Goal: Task Accomplishment & Management: Use online tool/utility

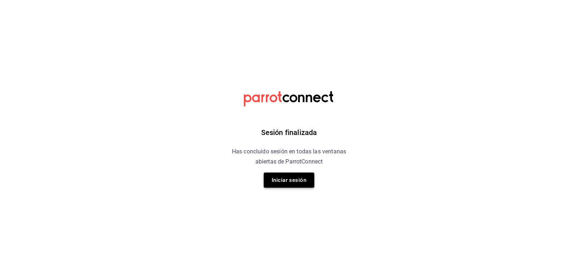
click at [301, 180] on button "Iniciar sesión" at bounding box center [289, 180] width 51 height 15
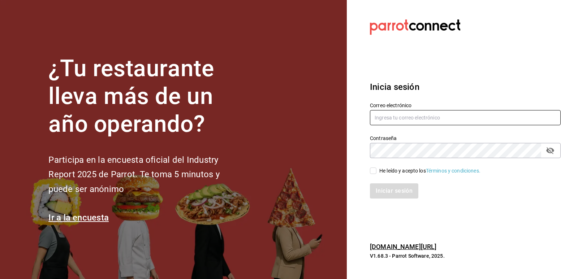
type input "[EMAIL_ADDRESS][DOMAIN_NAME]"
click at [374, 174] on input "He leído y acepto los Términos y condiciones." at bounding box center [373, 171] width 6 height 6
checkbox input "true"
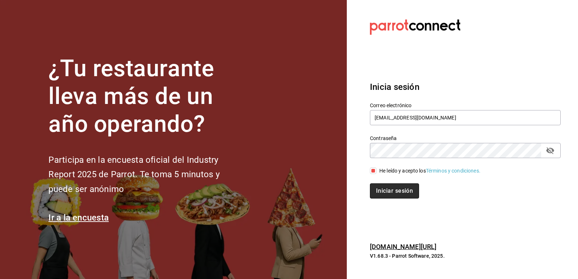
click at [389, 193] on button "Iniciar sesión" at bounding box center [394, 190] width 49 height 15
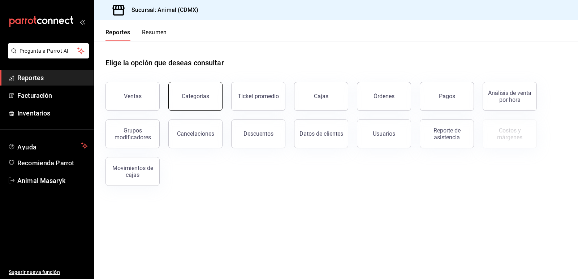
click at [203, 101] on button "Categorías" at bounding box center [195, 96] width 54 height 29
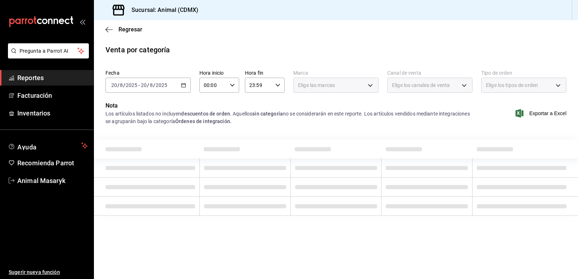
click at [185, 86] on icon "button" at bounding box center [183, 85] width 5 height 5
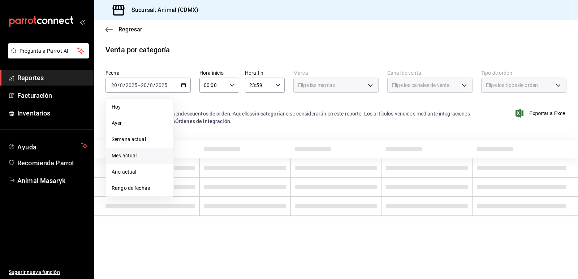
drag, startPoint x: 146, startPoint y: 164, endPoint x: 142, endPoint y: 157, distance: 6.9
click at [142, 157] on span "Mes actual" at bounding box center [140, 156] width 56 height 8
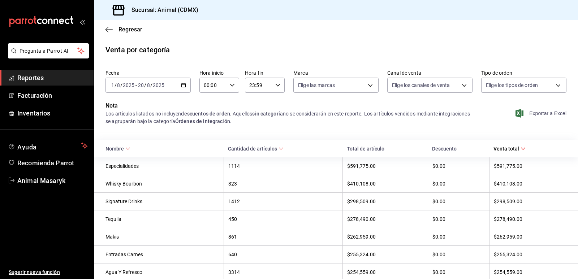
click at [545, 112] on span "Exportar a Excel" at bounding box center [541, 113] width 49 height 9
